Goal: Ask a question

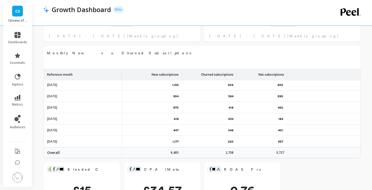
scroll to position [363, 0]
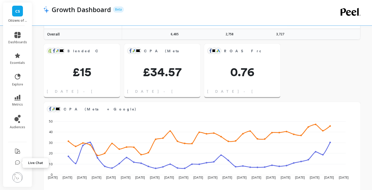
click at [16, 164] on icon at bounding box center [17, 162] width 5 height 5
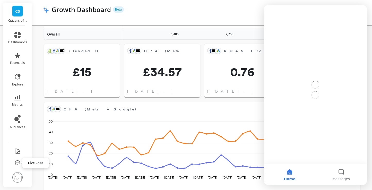
scroll to position [0, 0]
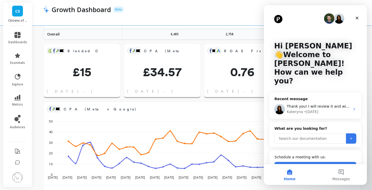
click at [312, 133] on input "Search our documentation" at bounding box center [309, 138] width 71 height 10
type input "H"
type input "Can I see retention and LTV by marketing channel i.e. meta ads, google ads, dir…"
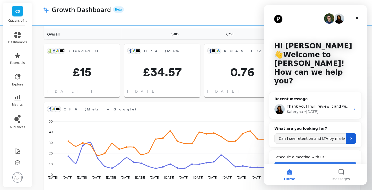
click at [352, 136] on icon "Submit" at bounding box center [351, 138] width 4 height 4
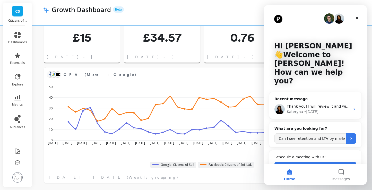
scroll to position [399, 0]
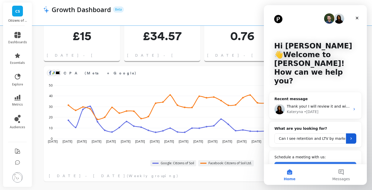
click at [346, 133] on div "Can I see retention and LTV by marketing channel i.e. meta ads, google ads, dir…" at bounding box center [315, 138] width 82 height 10
click at [349, 136] on icon "Submit" at bounding box center [351, 138] width 4 height 4
click at [349, 135] on div "Loading" at bounding box center [351, 138] width 6 height 6
click at [349, 135] on div "Loading" at bounding box center [350, 138] width 7 height 7
click at [313, 133] on input "Can I see retention and LTV by marketing channel i.e. meta ads, google ads, dir…" at bounding box center [309, 138] width 71 height 10
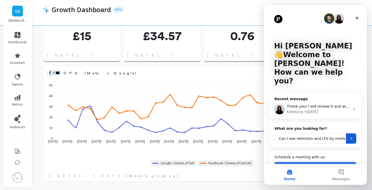
click at [313, 133] on input "Can I see retention and LTV by marketing channel i.e. meta ads, google ads, dir…" at bounding box center [309, 138] width 71 height 10
click at [351, 177] on button "Messages" at bounding box center [340, 174] width 51 height 21
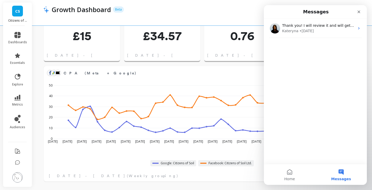
click at [308, 115] on div "Thank you! I will review it and will get back to you with an update [PERSON_NAM…" at bounding box center [315, 91] width 103 height 145
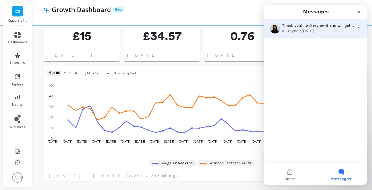
click at [338, 26] on span "Thank you! I will review it and will get back to you with an update" at bounding box center [341, 25] width 119 height 4
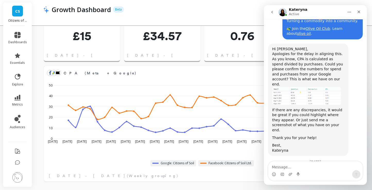
scroll to position [3959, 0]
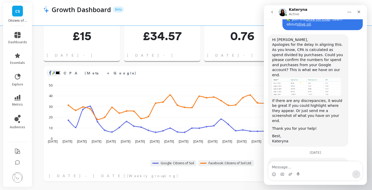
click at [273, 12] on icon "go back" at bounding box center [272, 12] width 4 height 4
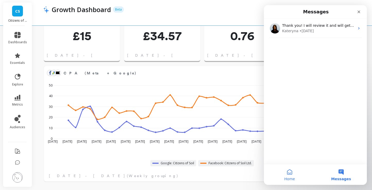
click at [292, 176] on button "Home" at bounding box center [289, 174] width 51 height 21
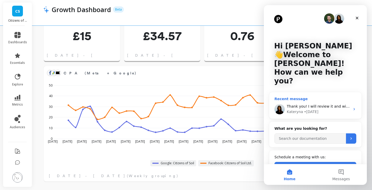
click at [312, 104] on span "Thank you! I will review it and will get back to you with an update" at bounding box center [345, 106] width 119 height 4
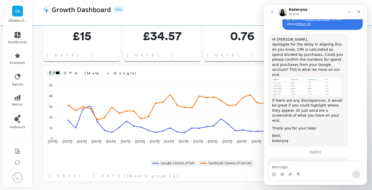
scroll to position [3960, 0]
click at [273, 9] on button "go back" at bounding box center [272, 12] width 10 height 10
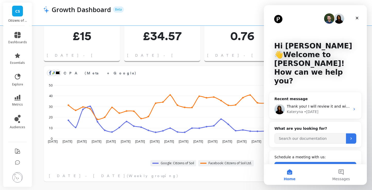
scroll to position [0, 0]
click at [317, 162] on button "Find a time" at bounding box center [315, 167] width 82 height 10
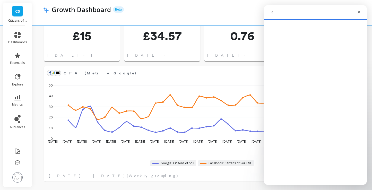
click at [274, 14] on icon "go back" at bounding box center [272, 12] width 4 height 4
